Goal: Task Accomplishment & Management: Use online tool/utility

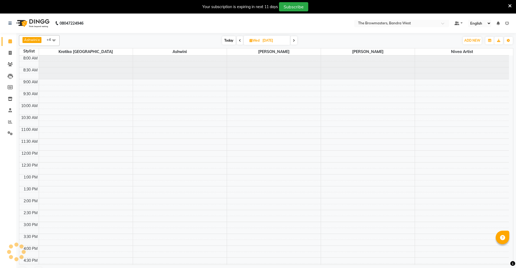
scroll to position [90, 0]
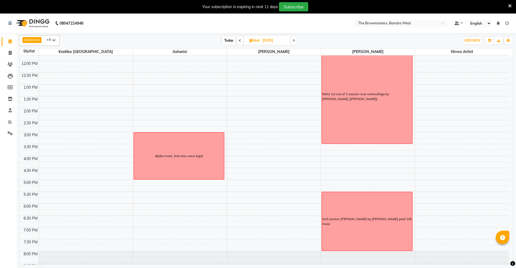
click at [271, 40] on input "[DATE]" at bounding box center [274, 41] width 27 height 8
select select "9"
select select "2025"
click at [276, 83] on span "12" at bounding box center [273, 83] width 9 height 9
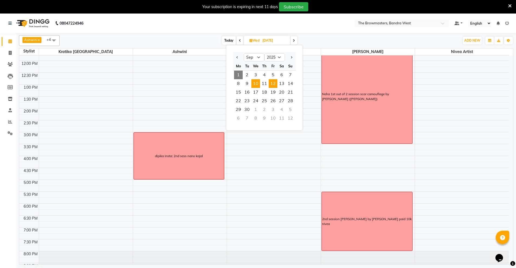
type input "[DATE]"
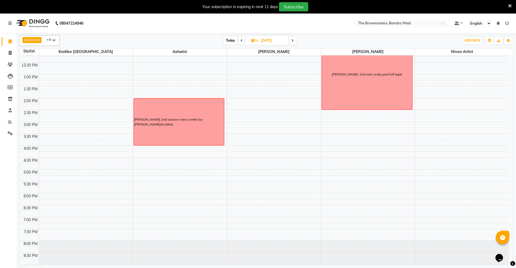
scroll to position [84, 0]
